Goal: Task Accomplishment & Management: Use online tool/utility

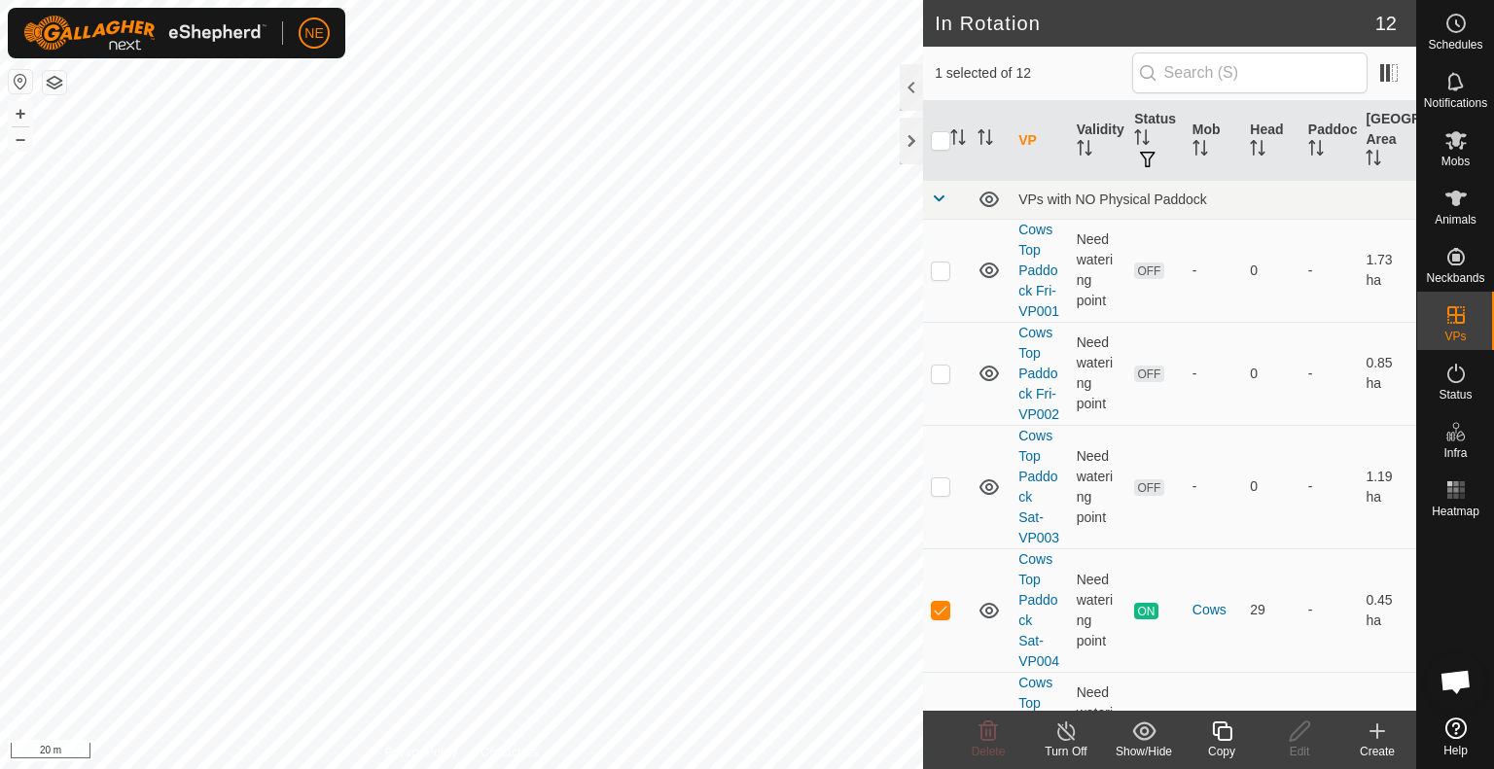
click at [1223, 733] on icon at bounding box center [1222, 731] width 24 height 23
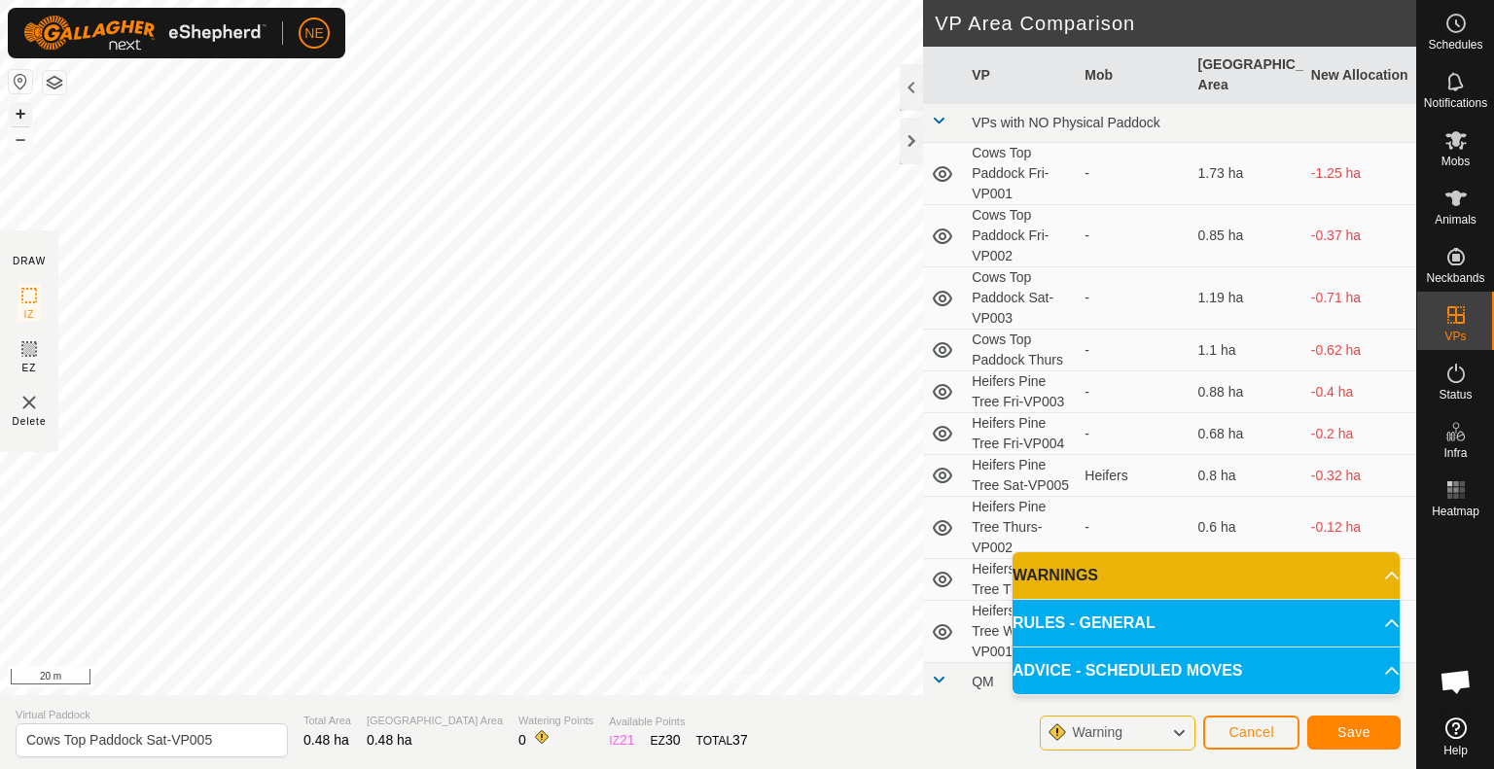
click at [19, 111] on button "+" at bounding box center [20, 113] width 23 height 23
click at [26, 141] on button "–" at bounding box center [20, 138] width 23 height 23
click at [1366, 732] on span "Save" at bounding box center [1353, 733] width 33 height 16
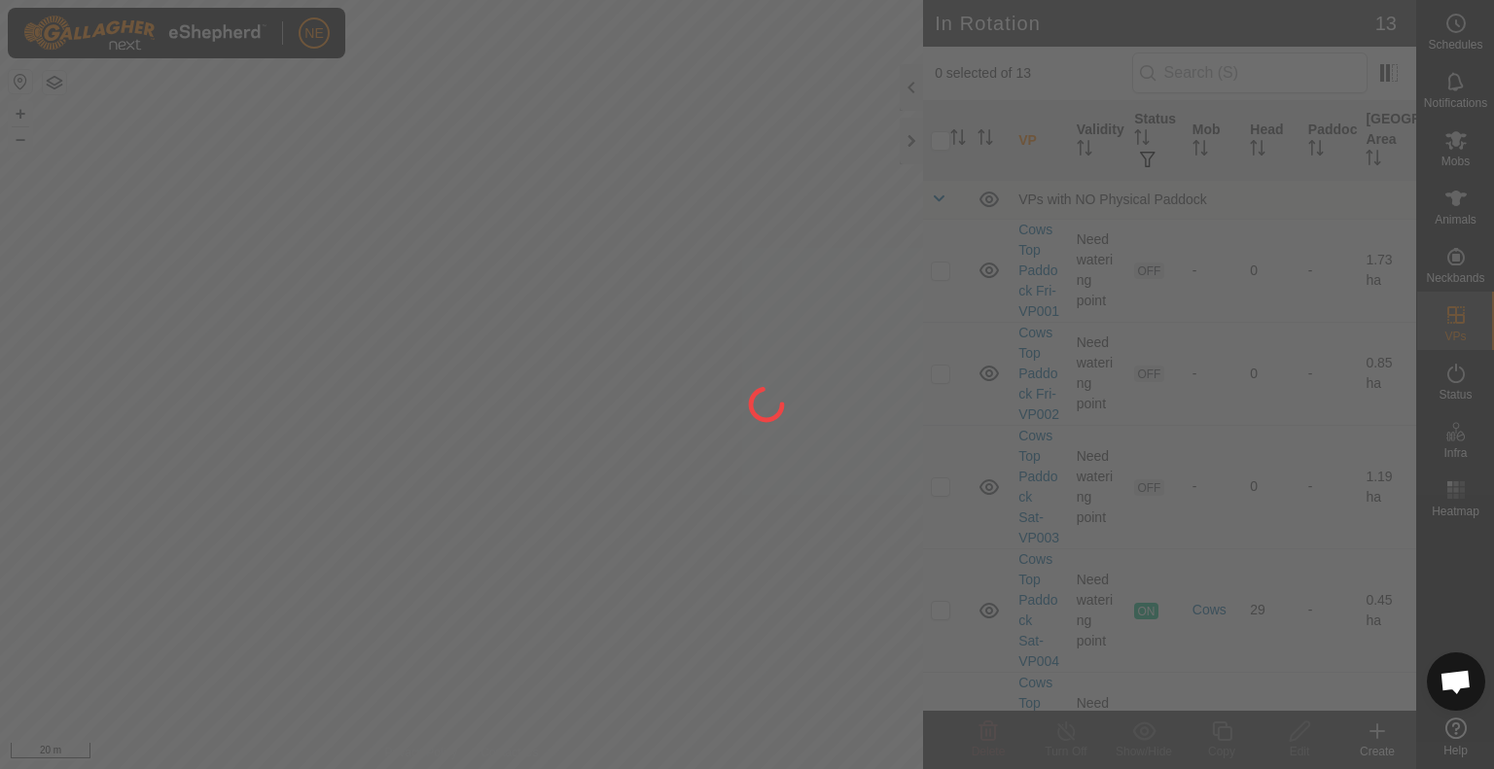
click at [1456, 141] on div "NE Schedules Notifications Mobs Animals Neckbands VPs Status Infra Heatmap Help…" at bounding box center [747, 384] width 1494 height 769
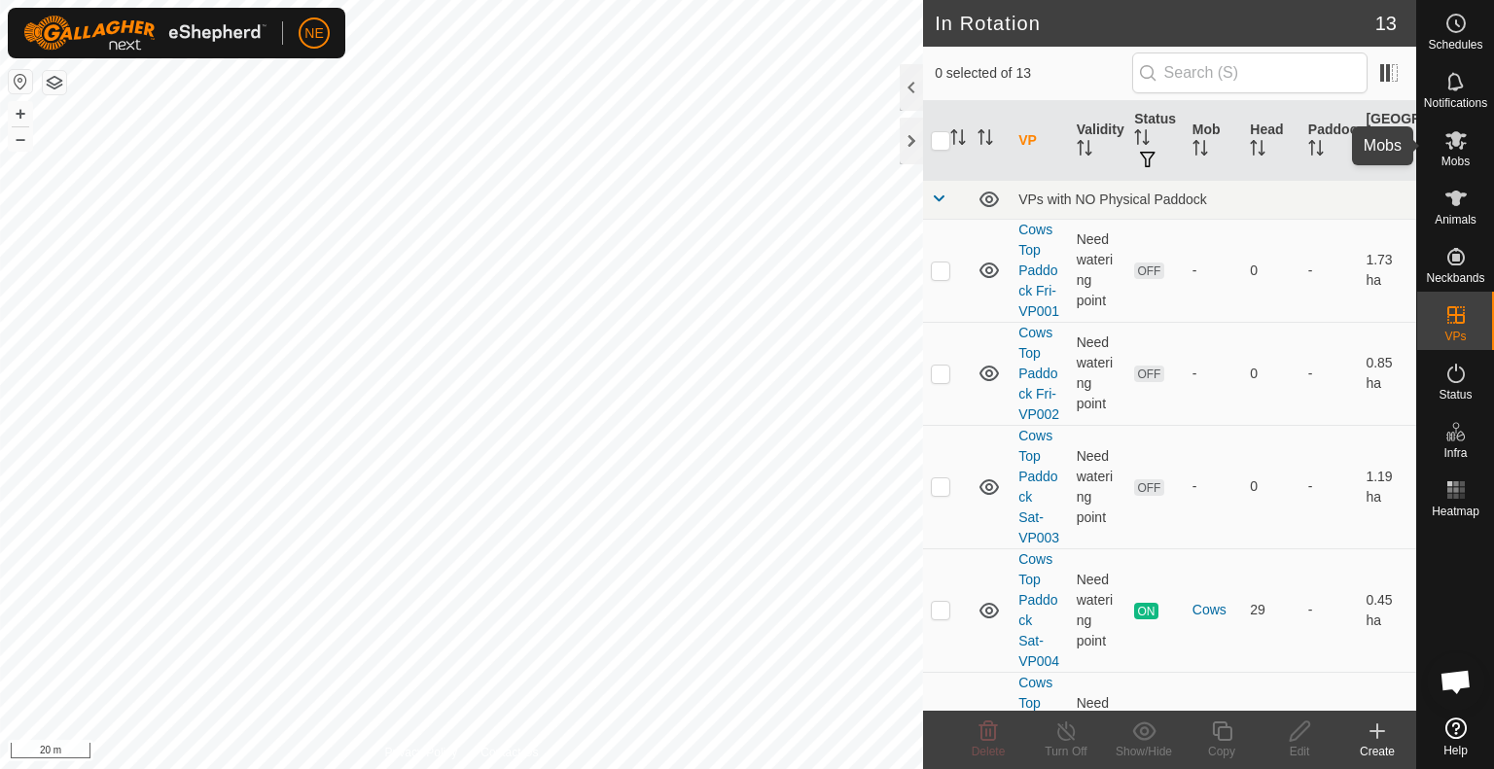
click at [1430, 153] on div "Mobs" at bounding box center [1455, 146] width 77 height 58
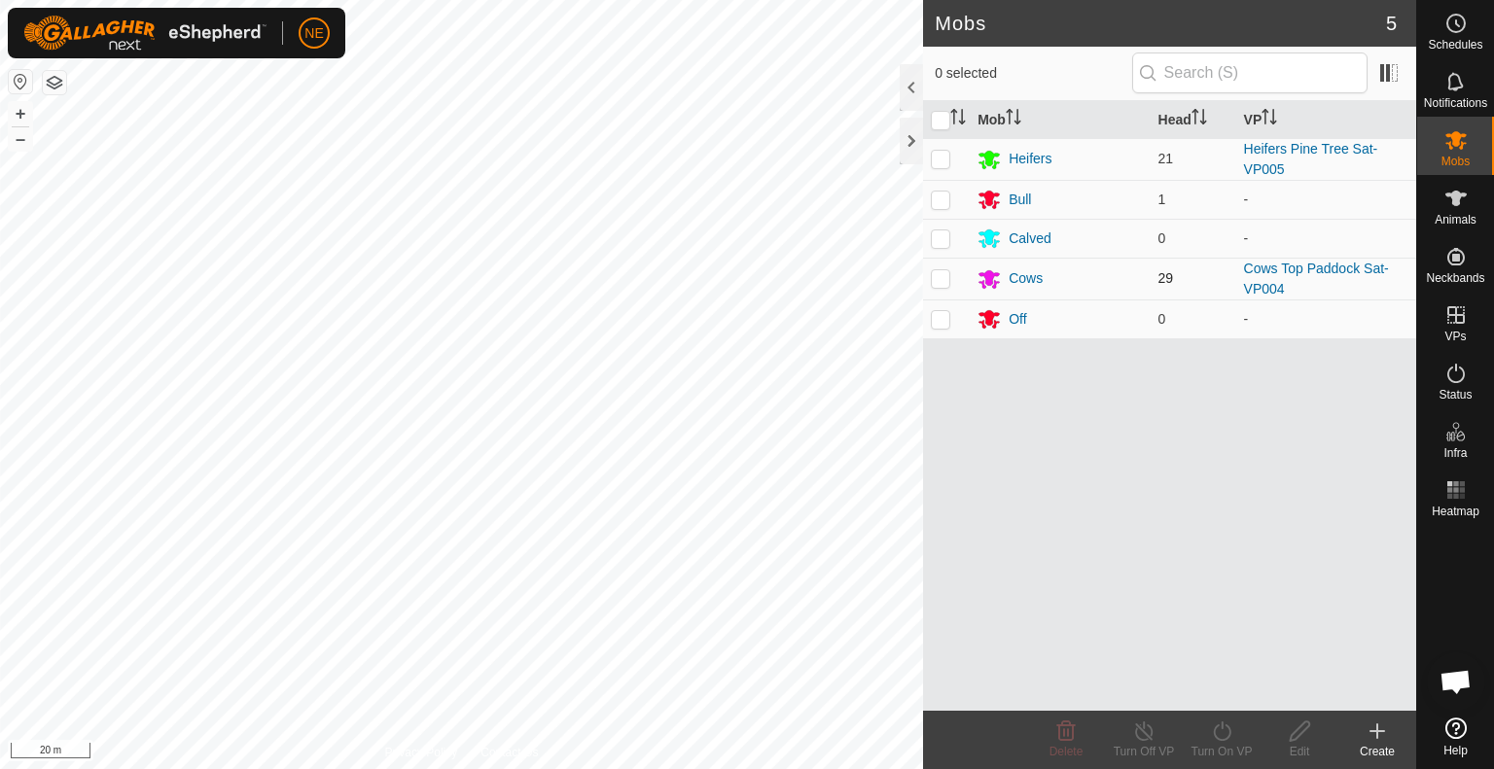
click at [945, 279] on p-checkbox at bounding box center [940, 278] width 19 height 16
checkbox input "true"
click at [1226, 737] on icon at bounding box center [1222, 731] width 18 height 19
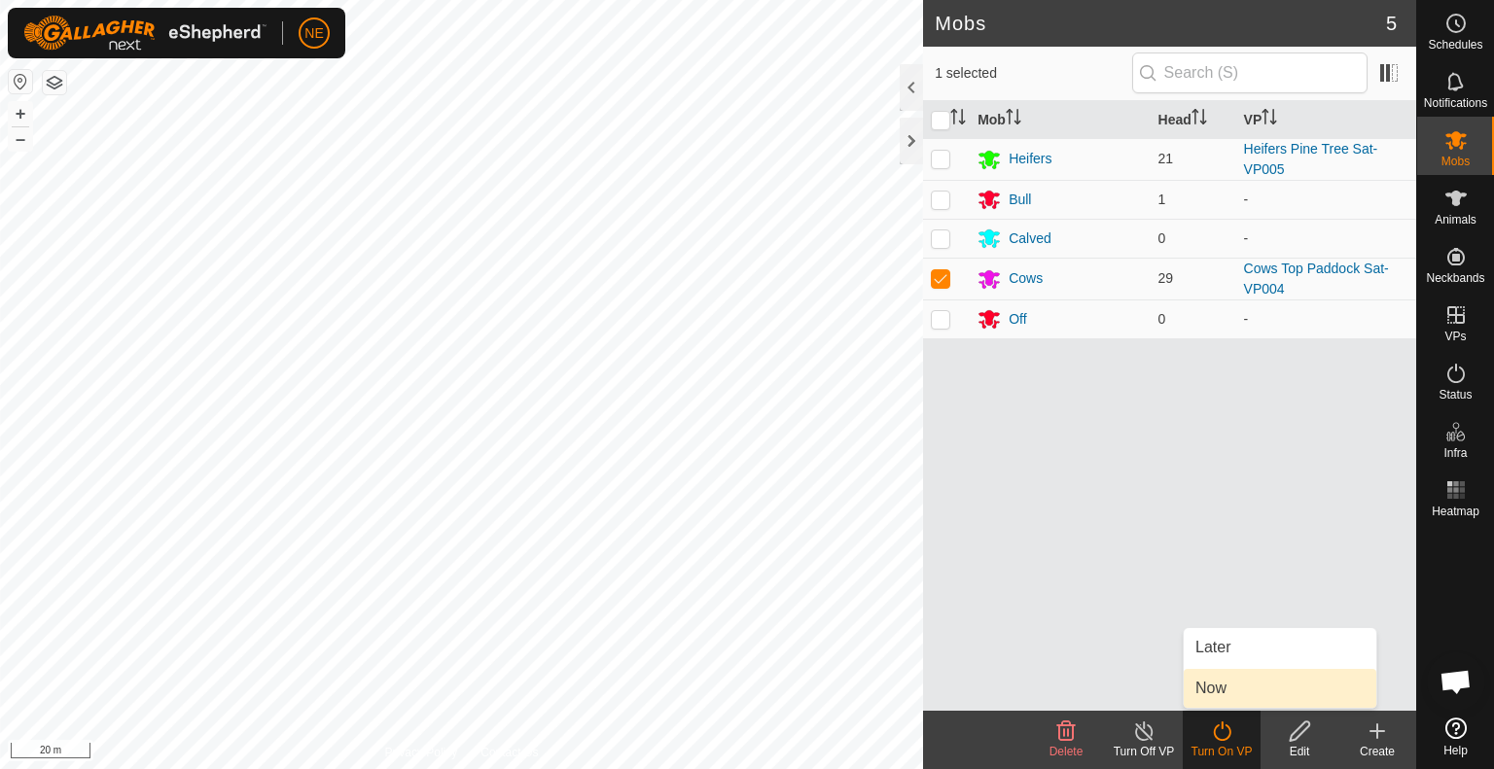
click at [1228, 695] on link "Now" at bounding box center [1280, 688] width 193 height 39
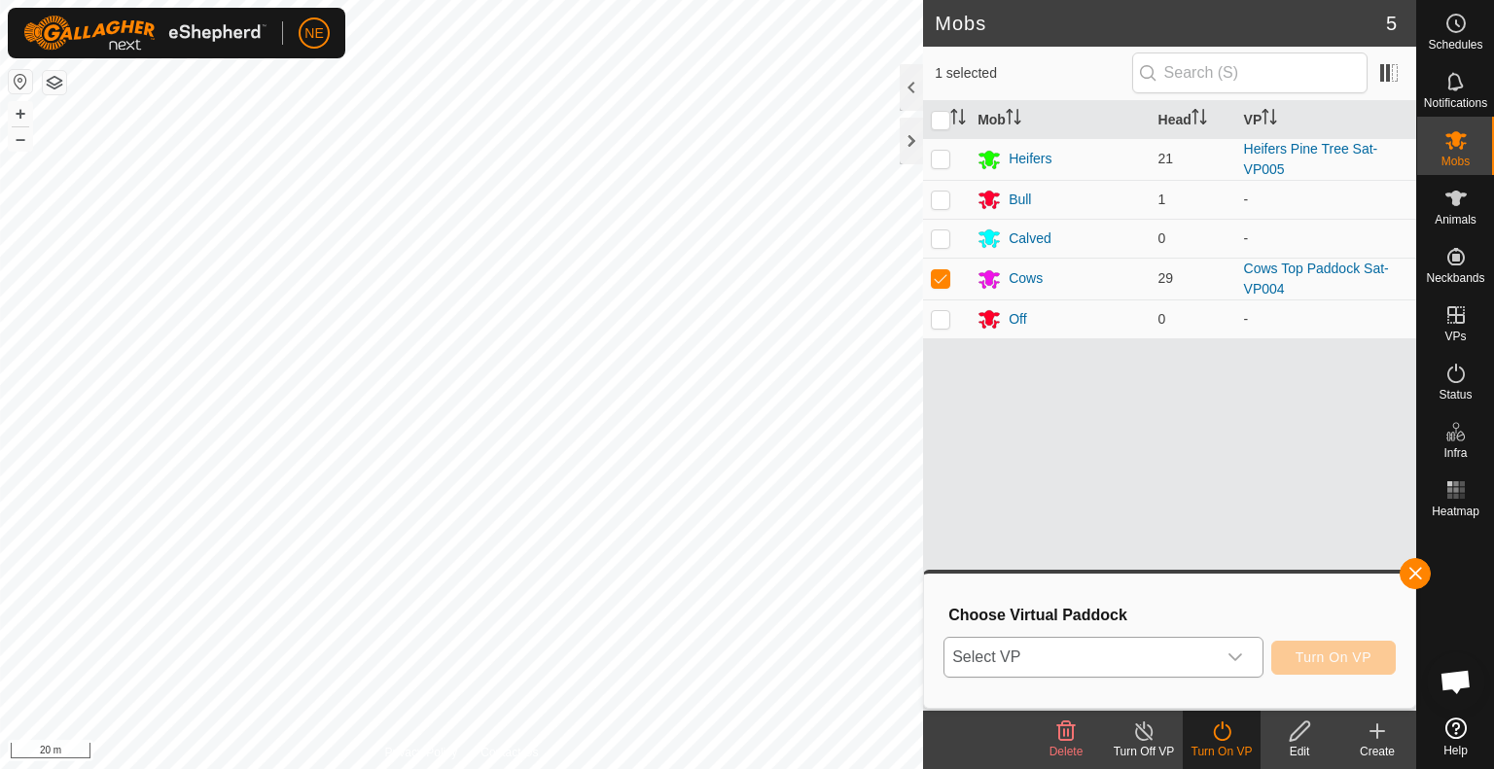
click at [1230, 652] on icon "dropdown trigger" at bounding box center [1235, 658] width 16 height 16
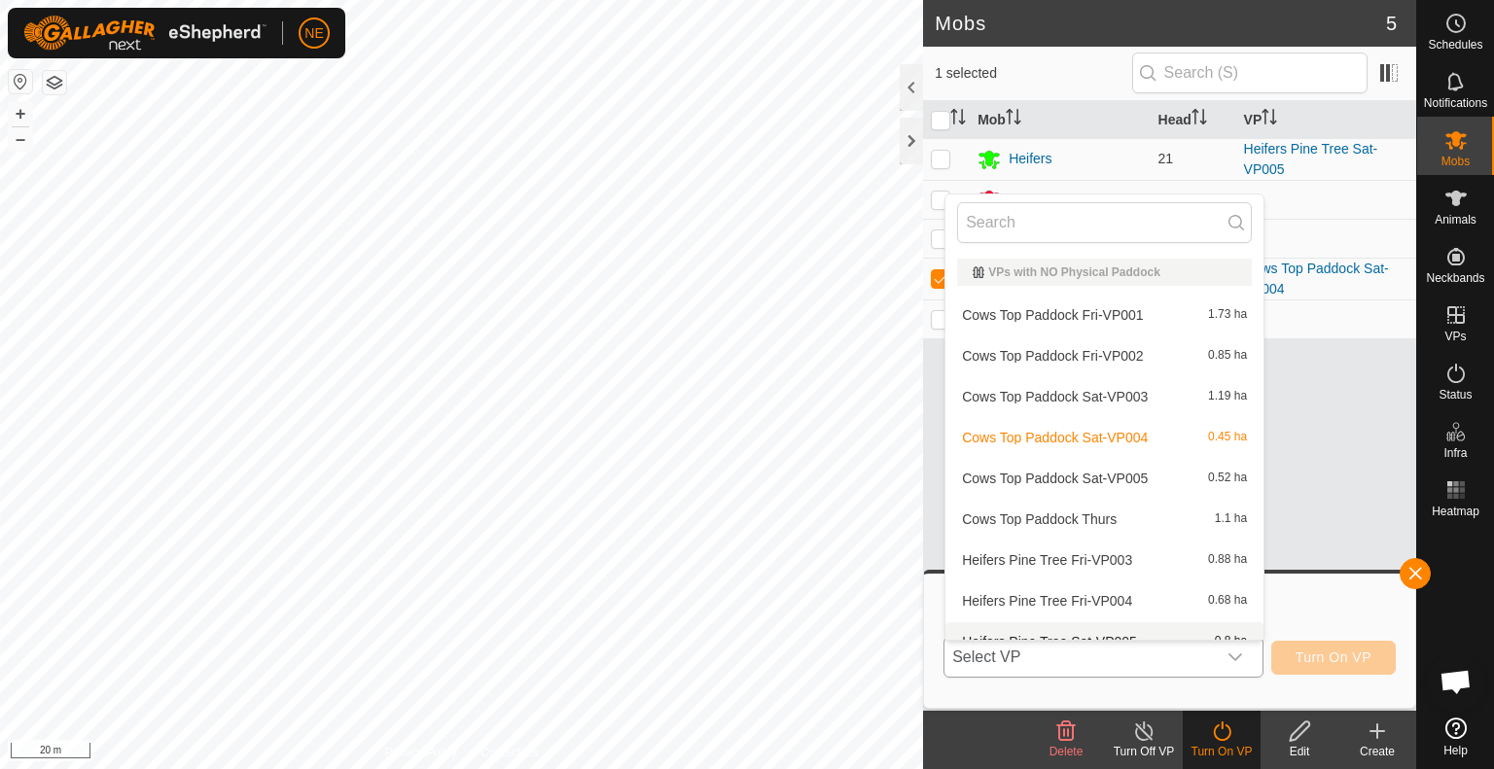
scroll to position [21, 0]
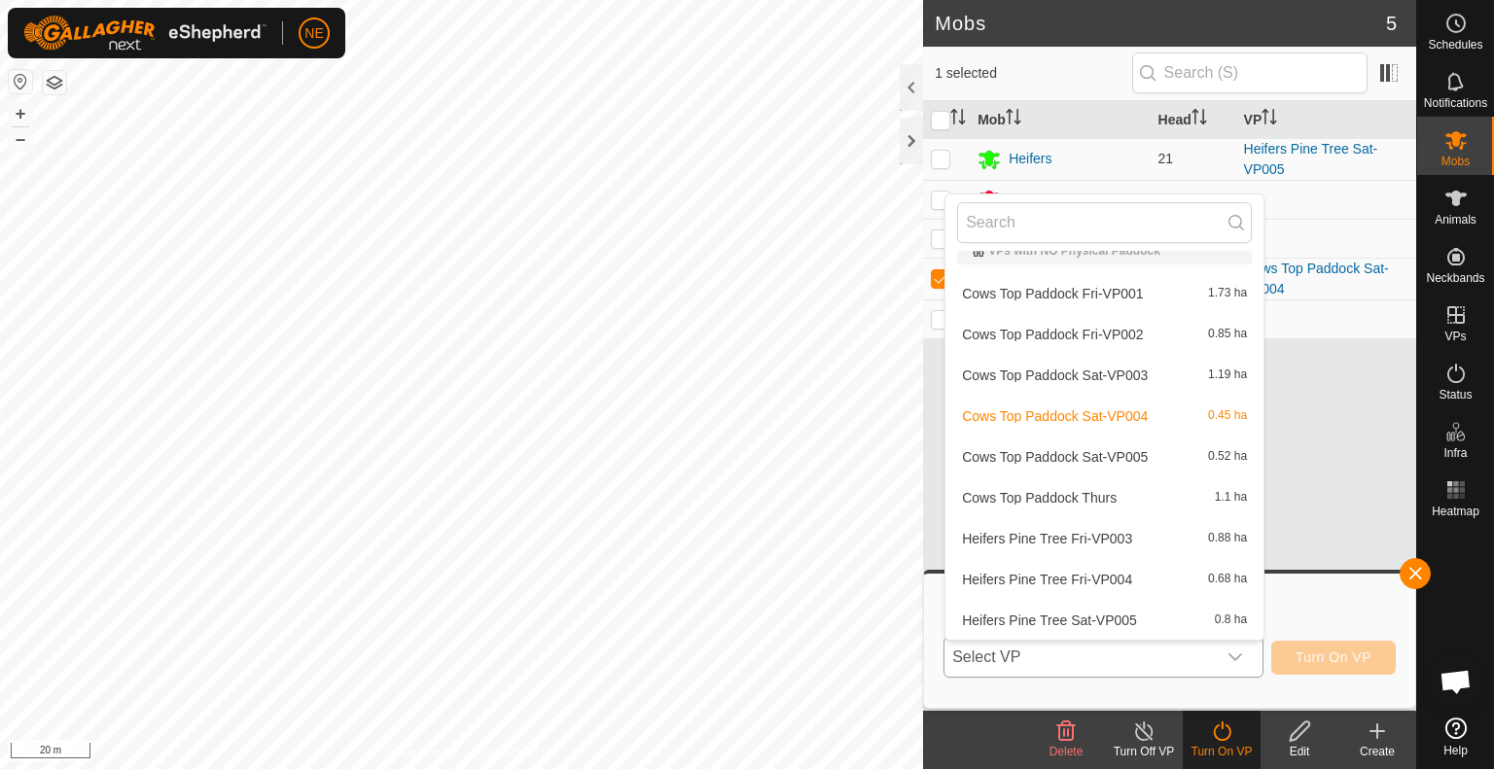
click at [1116, 454] on li "Cows Top Paddock Sat-VP005 0.52 ha" at bounding box center [1104, 457] width 318 height 39
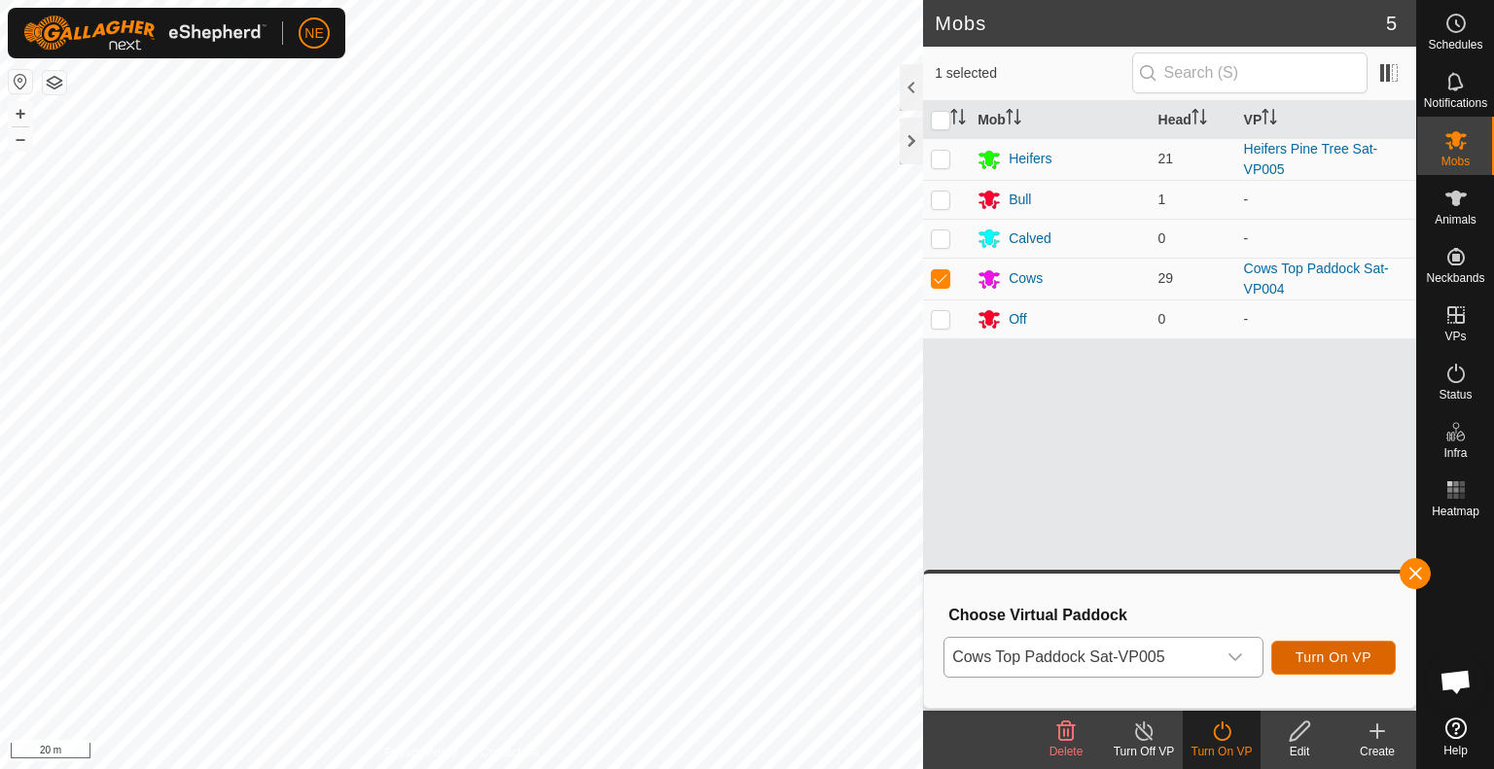
click at [1346, 654] on span "Turn On VP" at bounding box center [1334, 658] width 76 height 16
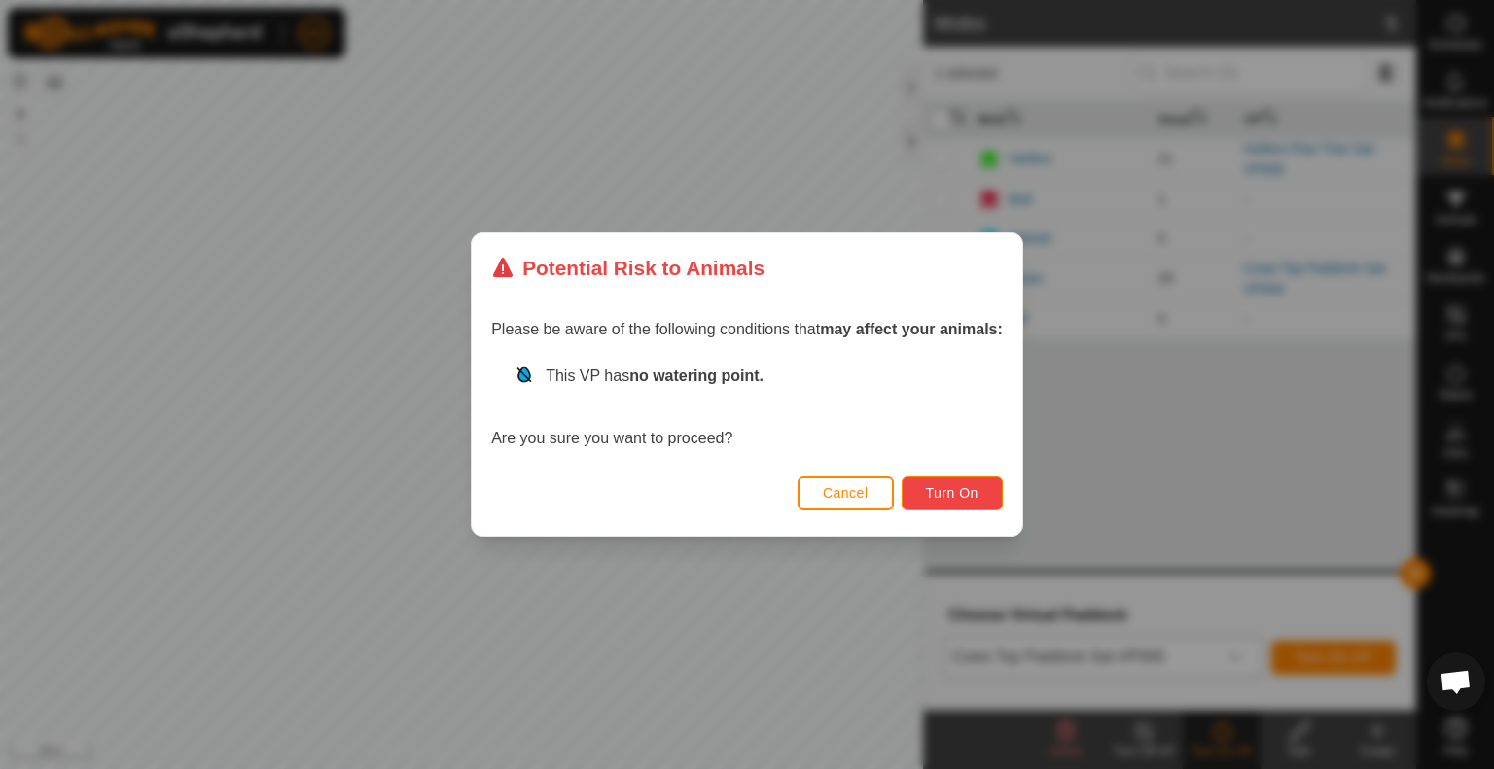
click at [940, 478] on button "Turn On" at bounding box center [952, 494] width 101 height 34
